Goal: Find specific page/section: Find specific page/section

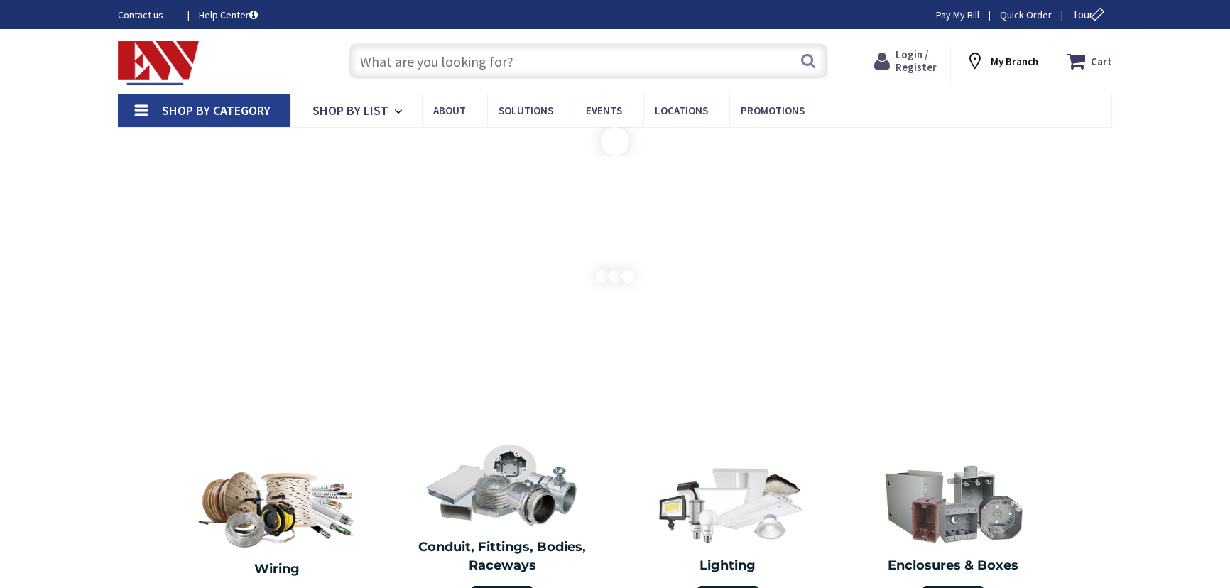
click at [914, 60] on span "Login / Register" at bounding box center [914, 61] width 41 height 26
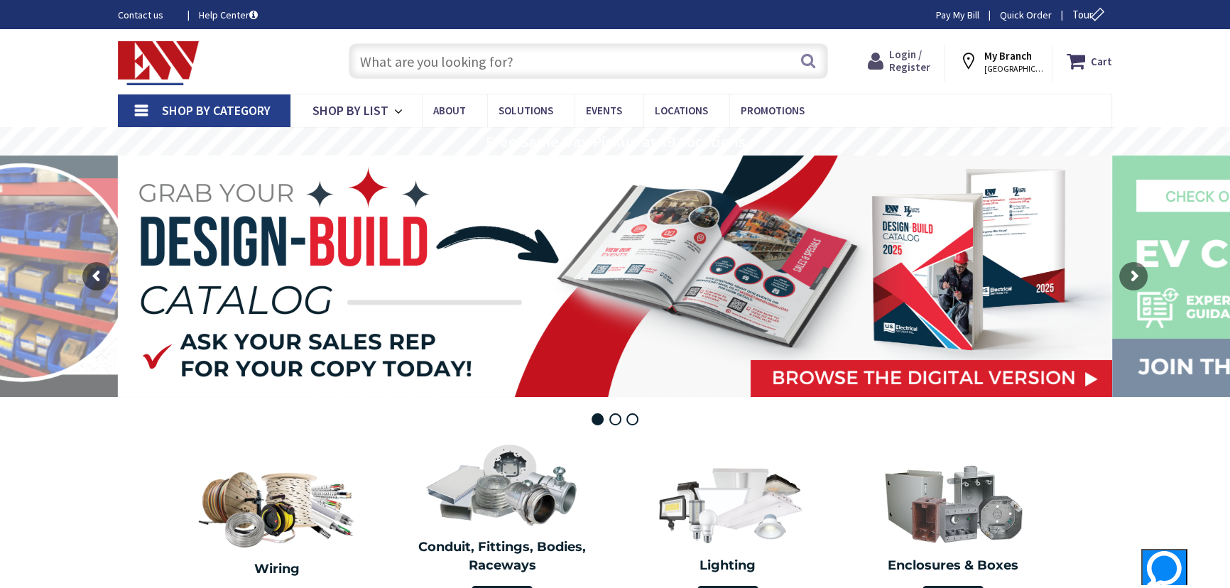
click at [924, 57] on span "Login / Register" at bounding box center [909, 61] width 41 height 26
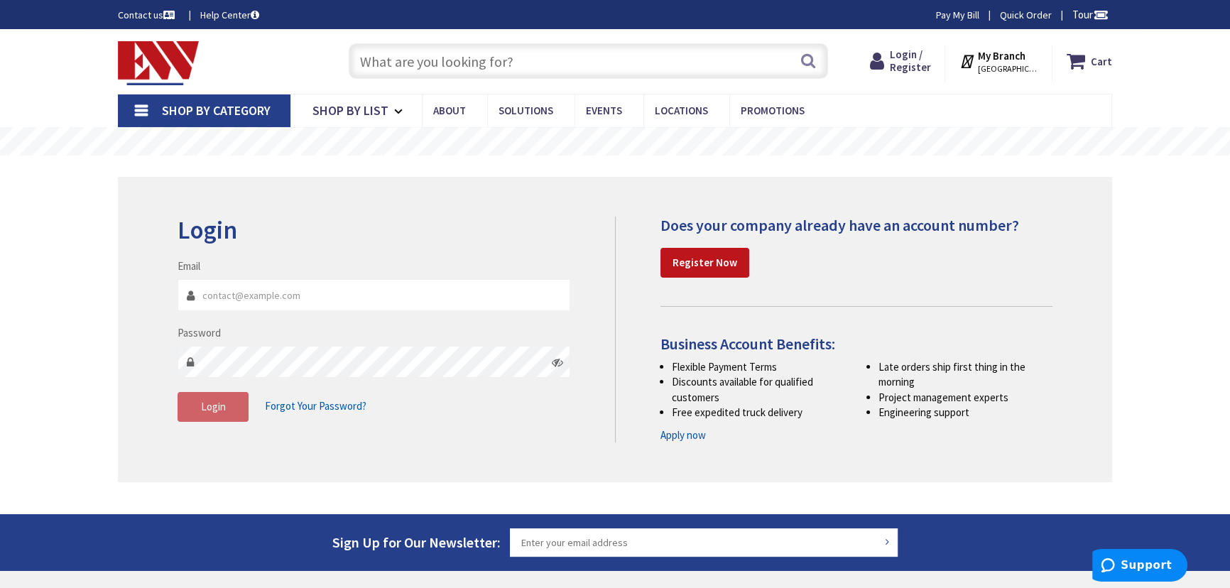
click at [269, 286] on input "Email" at bounding box center [373, 295] width 393 height 32
type input "scott@mbecon.com"
click at [625, 62] on input "text" at bounding box center [588, 60] width 479 height 35
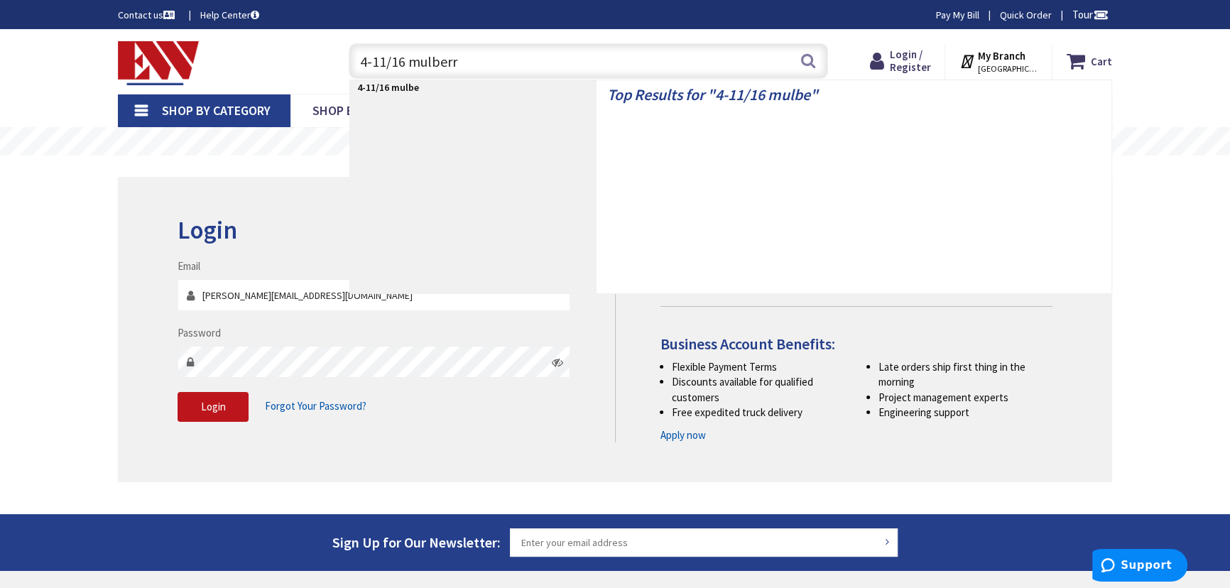
type input "4-11/16 mulberry"
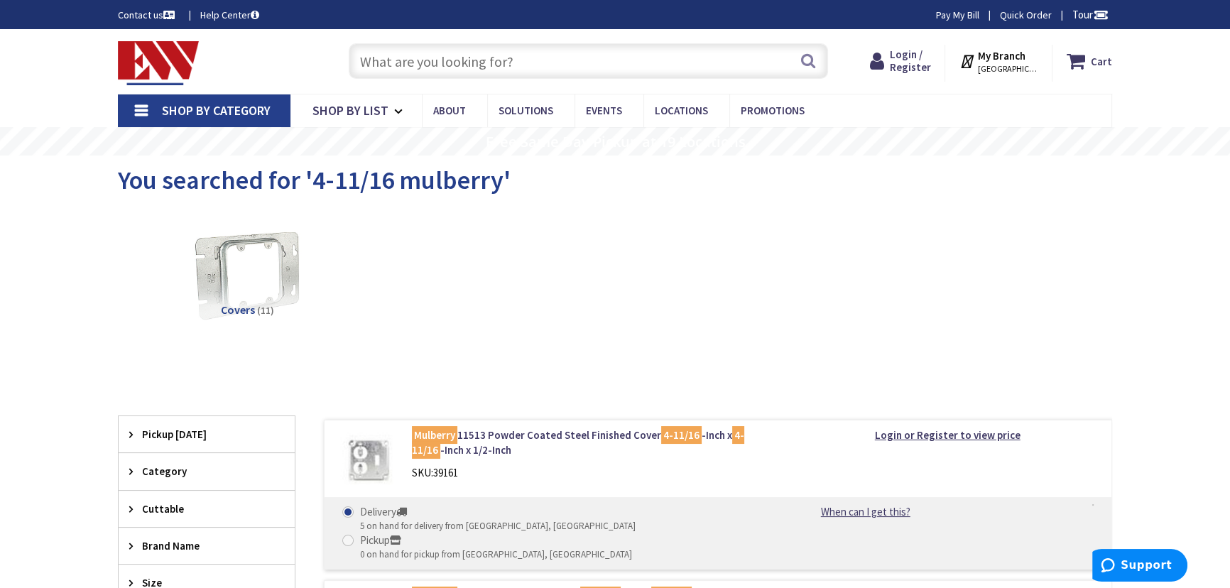
click at [1007, 60] on strong "My Branch" at bounding box center [1002, 55] width 48 height 13
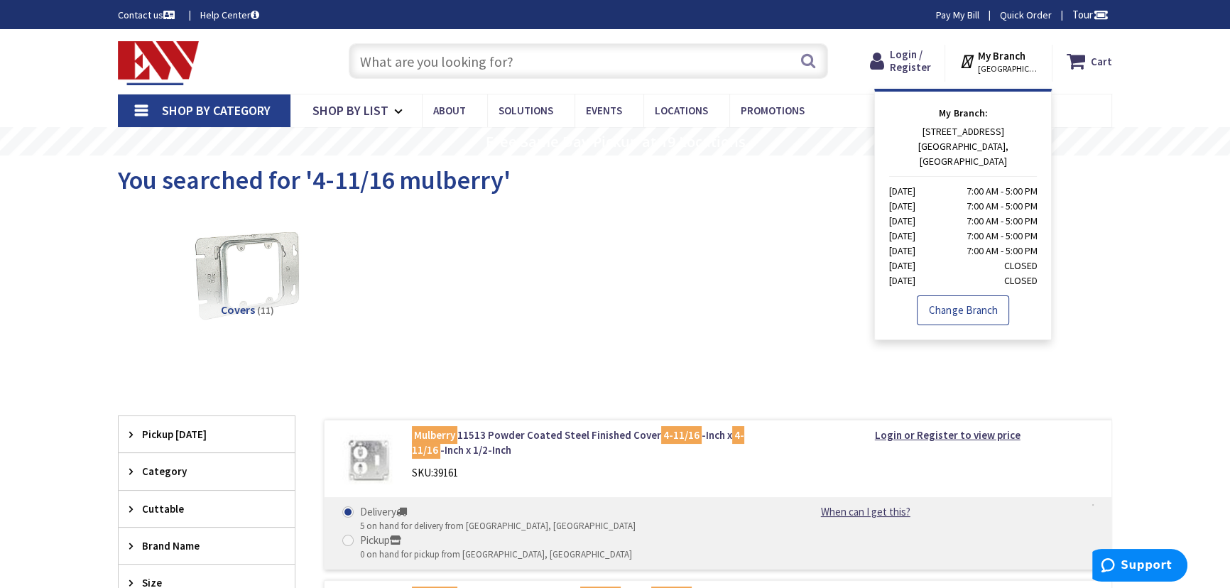
click at [970, 295] on link "Change Branch" at bounding box center [962, 310] width 92 height 30
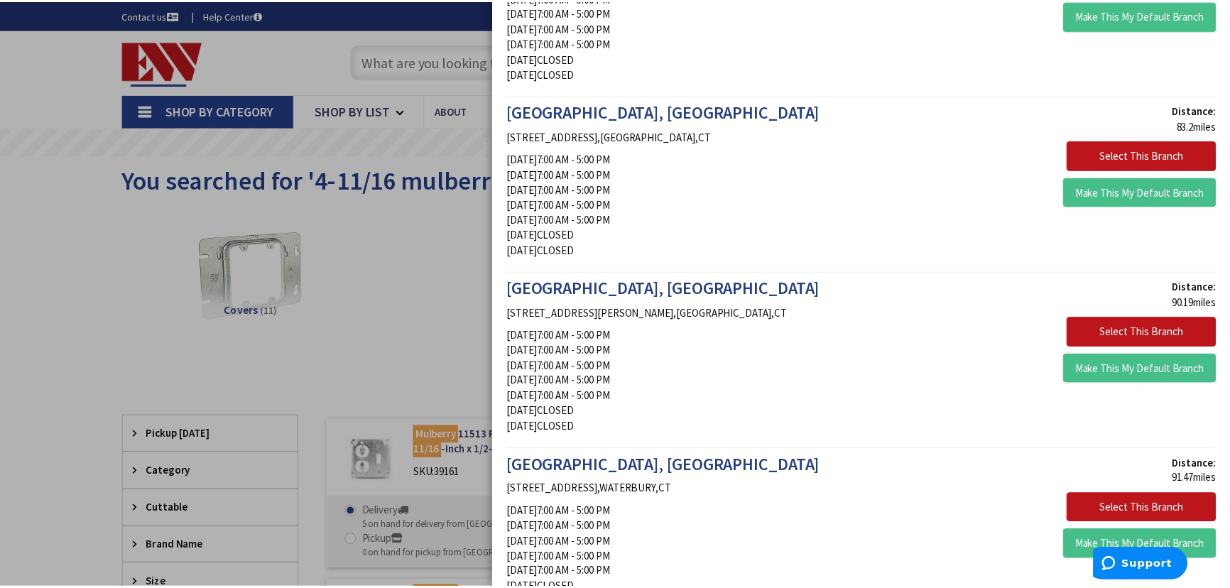
scroll to position [2065, 0]
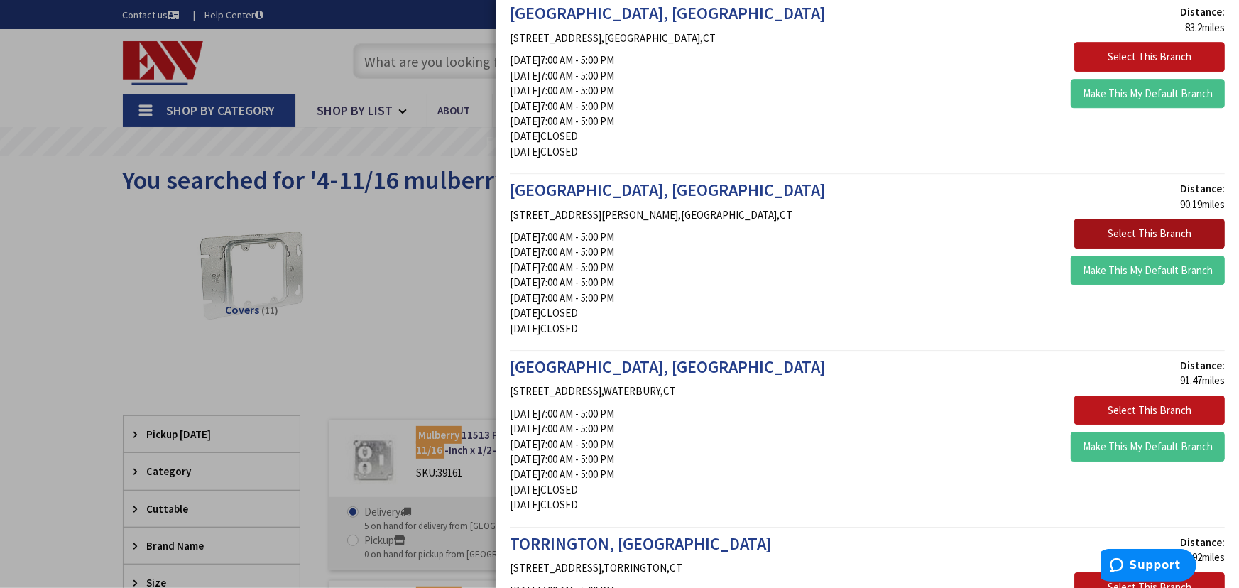
click at [1154, 224] on button "Select This Branch" at bounding box center [1149, 234] width 150 height 30
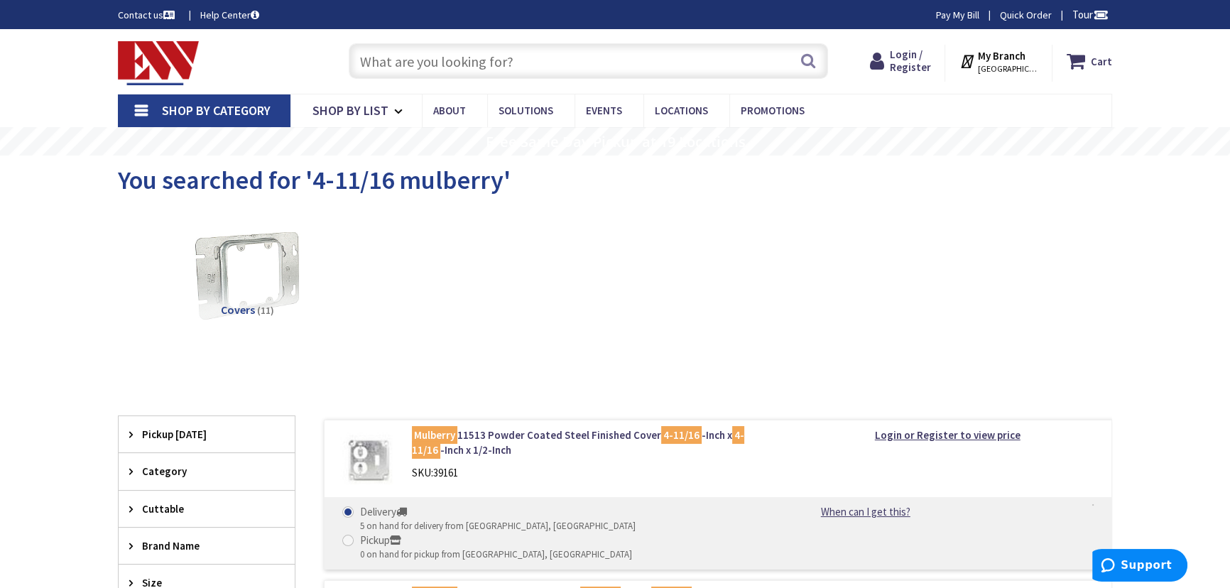
click at [499, 62] on input "text" at bounding box center [588, 60] width 479 height 35
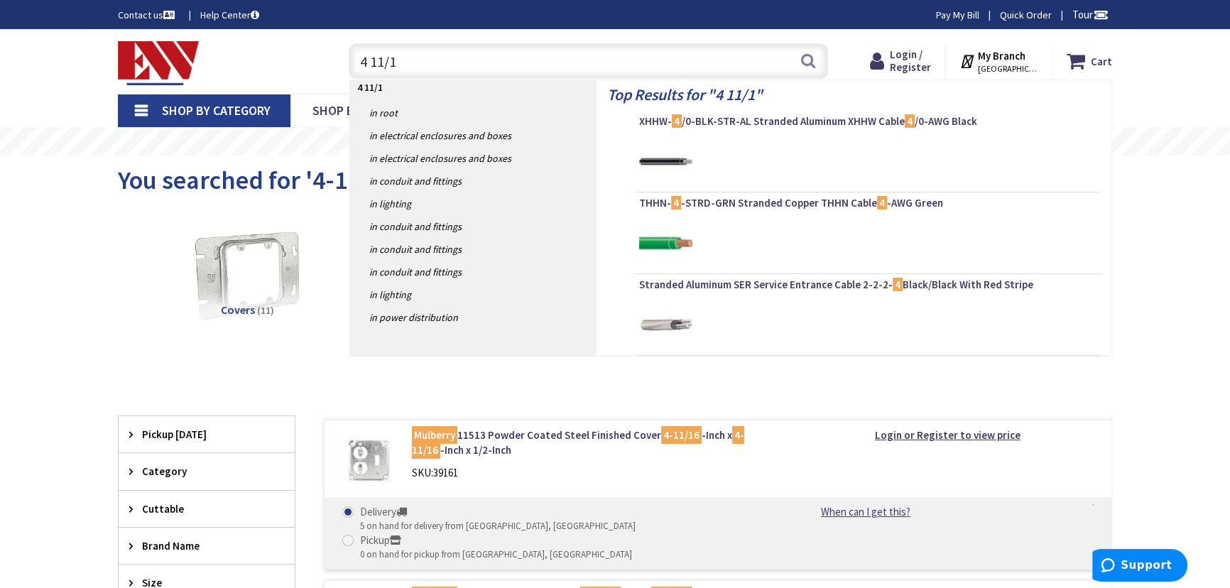
type input "4 11/16"
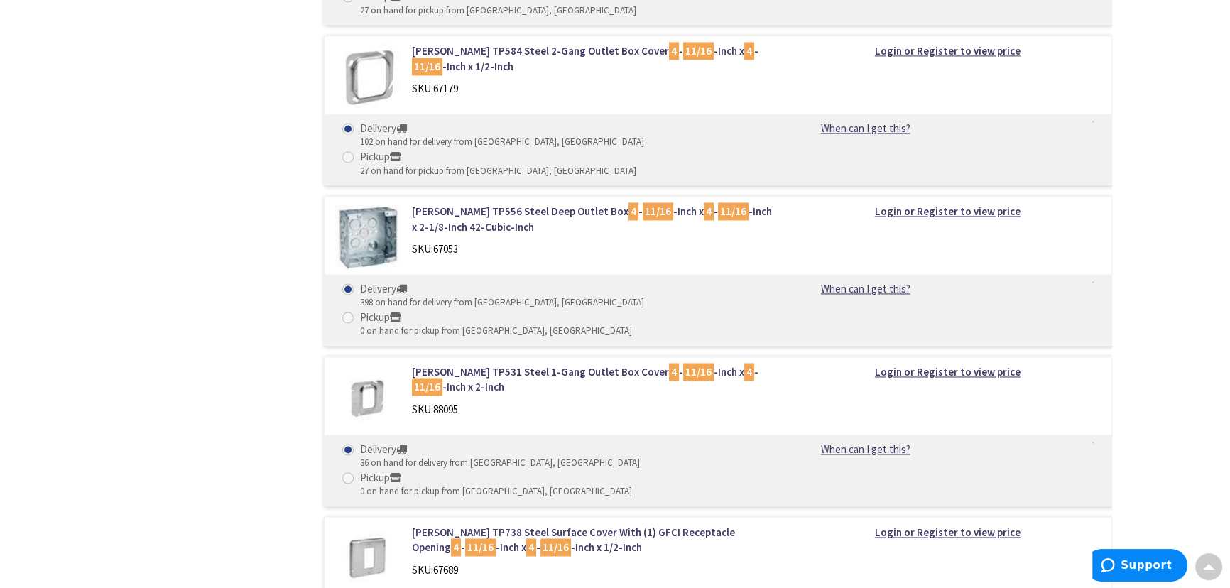
scroll to position [2581, 0]
